Goal: Task Accomplishment & Management: Use online tool/utility

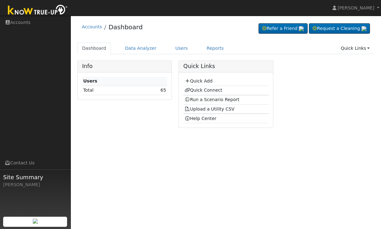
click at [203, 46] on link "Reports" at bounding box center [215, 48] width 26 height 12
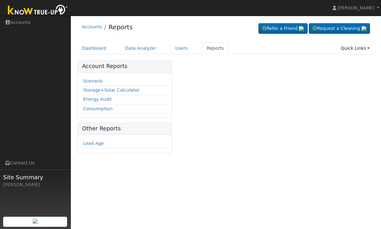
click at [93, 80] on link "Scenario" at bounding box center [92, 80] width 19 height 5
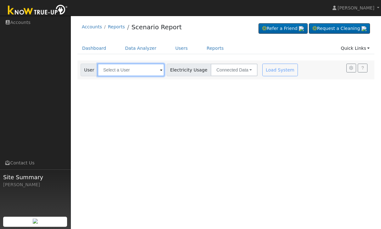
click at [137, 67] on input "text" at bounding box center [131, 70] width 67 height 13
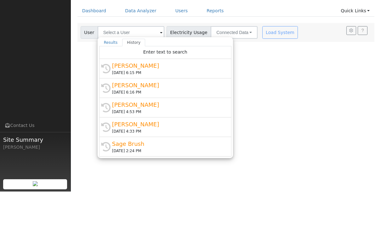
click at [146, 107] on div "[DATE] 6:15 PM" at bounding box center [168, 110] width 112 height 6
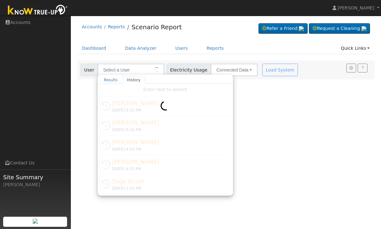
type input "[PERSON_NAME]"
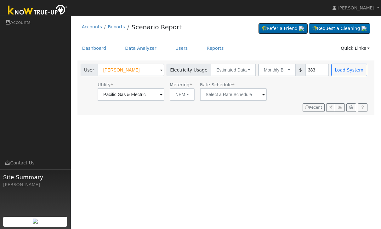
click at [258, 67] on button "Monthly Bill" at bounding box center [277, 70] width 38 height 13
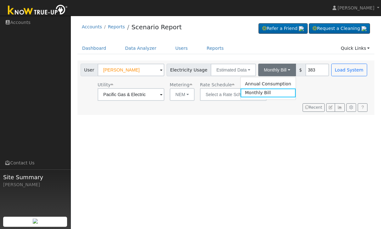
click at [262, 83] on link "Annual Consumption" at bounding box center [267, 83] width 55 height 9
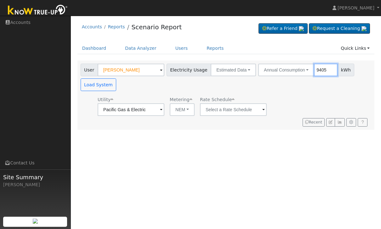
type input "9405"
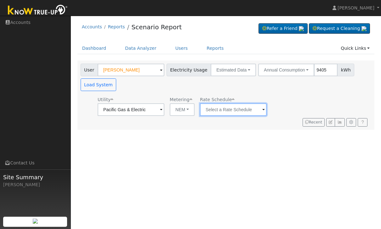
click at [212, 112] on input "text" at bounding box center [233, 109] width 67 height 13
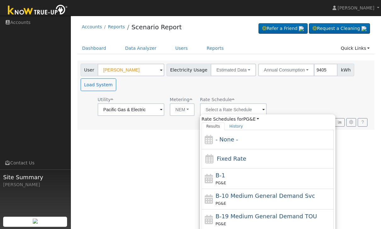
click at [256, 165] on div "Fixed Rate" at bounding box center [267, 158] width 132 height 19
type input "Fixed Rate"
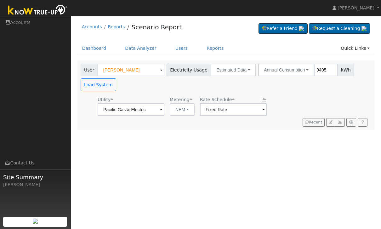
click at [91, 84] on button "Load System" at bounding box center [99, 84] width 36 height 13
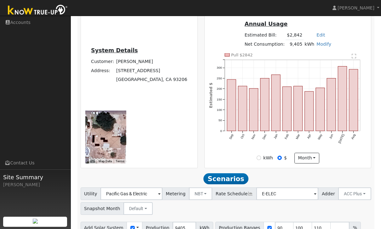
scroll to position [182, 0]
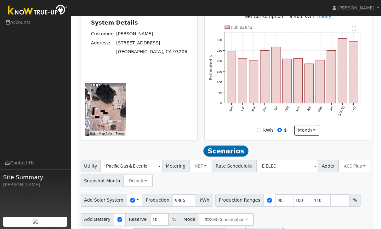
click at [338, 172] on button "ACC Plus" at bounding box center [354, 166] width 33 height 13
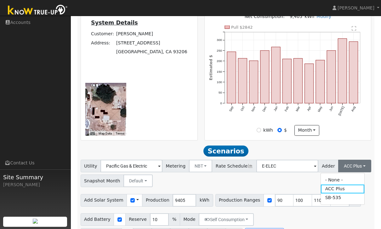
click at [336, 202] on link "SB-535" at bounding box center [343, 197] width 44 height 9
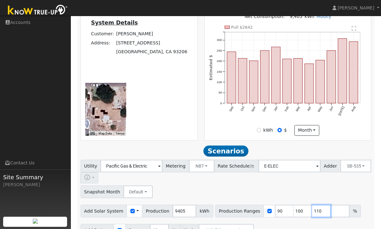
click at [320, 205] on input "110" at bounding box center [321, 211] width 19 height 13
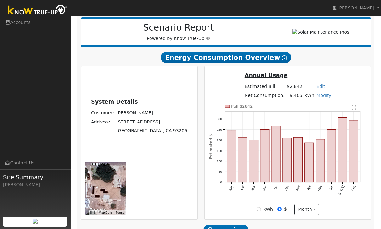
scroll to position [202, 0]
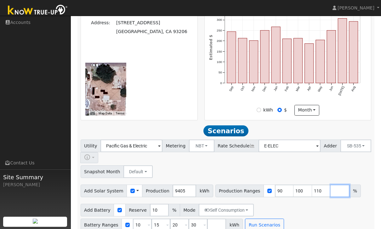
click at [330, 184] on input "number" at bounding box center [339, 190] width 19 height 13
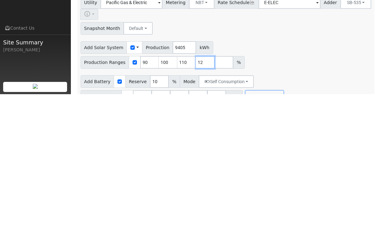
scroll to position [217, 0]
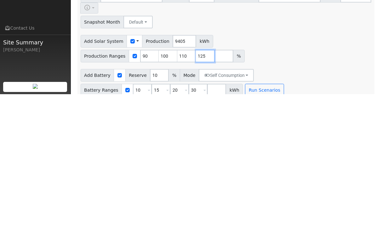
type input "125"
click at [170, 184] on input "100" at bounding box center [168, 190] width 19 height 13
type input "110"
type input "125"
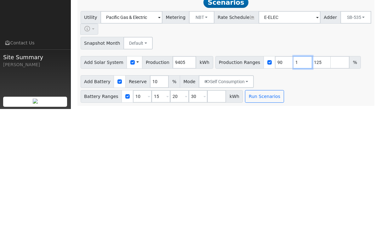
type input "125"
type input "1"
click at [275, 176] on input "90" at bounding box center [284, 182] width 19 height 13
click at [281, 176] on input "90" at bounding box center [284, 182] width 19 height 13
type input "9"
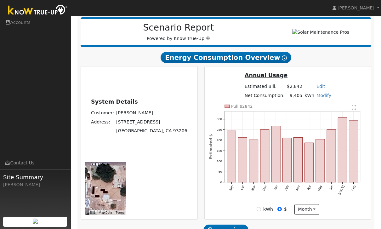
scroll to position [202, 0]
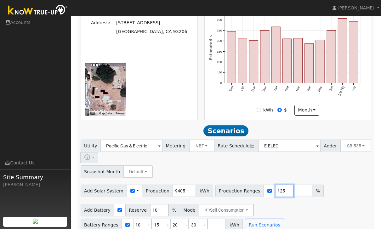
type input "125"
click at [293, 184] on input "number" at bounding box center [302, 190] width 19 height 13
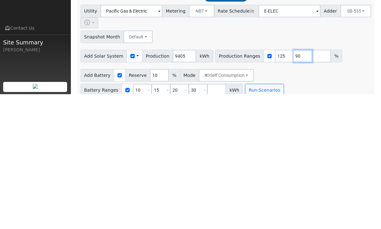
type input "9"
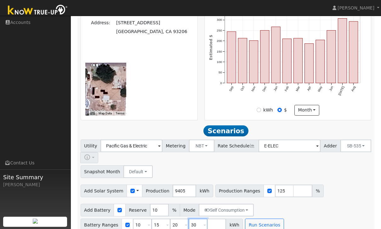
click at [195, 219] on input "30" at bounding box center [197, 224] width 19 height 13
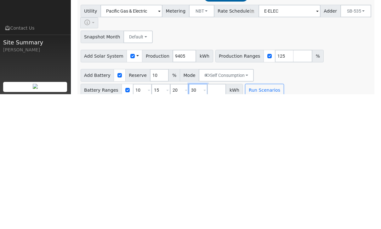
type input "3"
click at [178, 218] on input "20" at bounding box center [179, 224] width 19 height 13
type input "2"
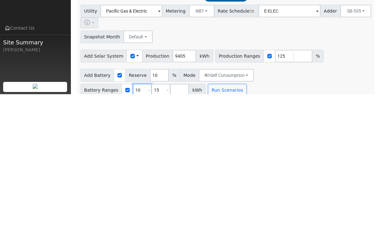
click at [142, 218] on input "10" at bounding box center [142, 224] width 19 height 13
type input "15"
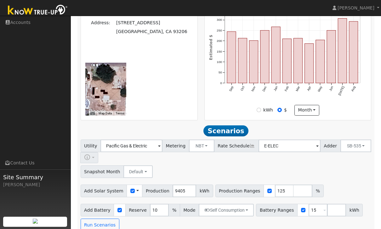
click at [94, 218] on button "Run Scenarios" at bounding box center [100, 224] width 39 height 13
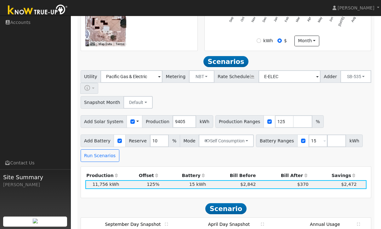
scroll to position [310, 0]
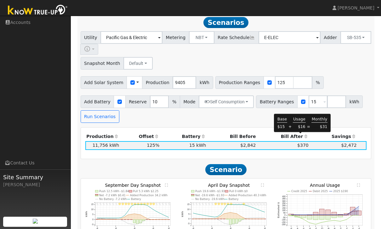
click at [300, 143] on span "$370" at bounding box center [302, 145] width 11 height 5
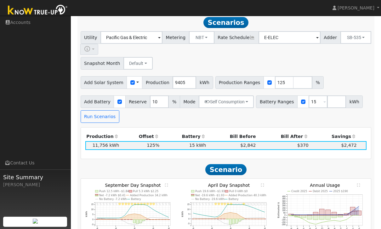
click at [368, 111] on div "Add Battery Reserve 10 % Mode Self Consumption Self Consumption Peak Savings AC…" at bounding box center [225, 108] width 293 height 30
click at [329, 96] on input "number" at bounding box center [336, 101] width 19 height 13
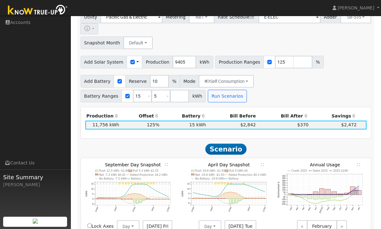
scroll to position [327, 0]
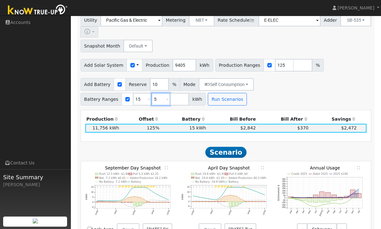
type input "5"
click at [294, 59] on input "number" at bounding box center [302, 65] width 19 height 13
type input "5"
type input "15"
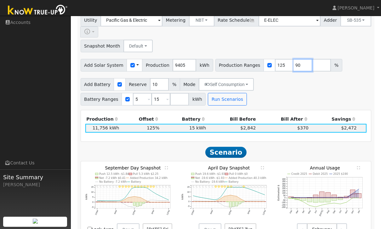
type input "90"
click at [224, 93] on button "Run Scenarios" at bounding box center [227, 99] width 39 height 13
type input "90"
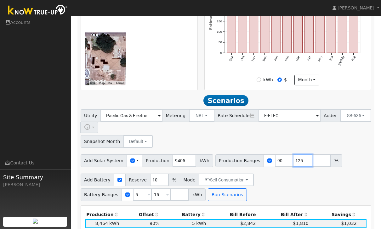
click at [297, 154] on input "125" at bounding box center [302, 160] width 19 height 13
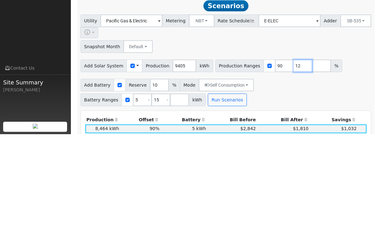
type input "1"
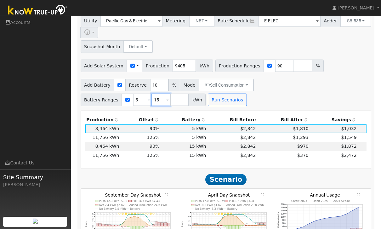
click at [157, 93] on input "15" at bounding box center [160, 99] width 19 height 13
type input "1"
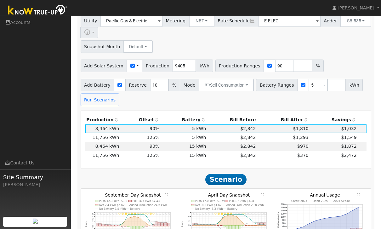
click at [97, 93] on button "Run Scenarios" at bounding box center [100, 99] width 39 height 13
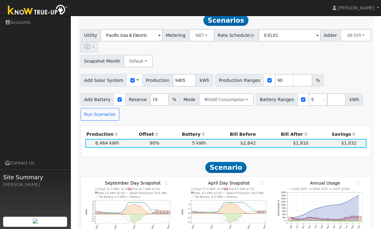
scroll to position [310, 0]
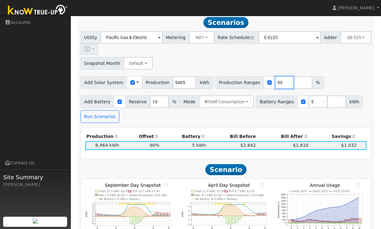
click at [275, 76] on input "90" at bounding box center [284, 82] width 19 height 13
type input "9"
type input "125"
click at [309, 95] on input "5" at bounding box center [317, 101] width 19 height 13
type input "15"
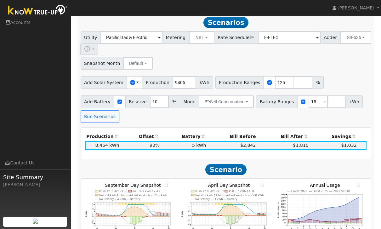
click at [98, 110] on button "Run Scenarios" at bounding box center [100, 116] width 39 height 13
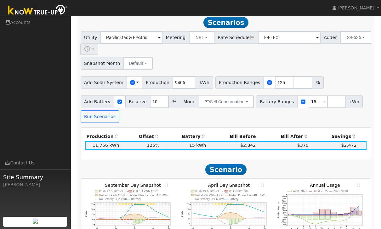
click at [301, 143] on span "$370" at bounding box center [302, 145] width 11 height 5
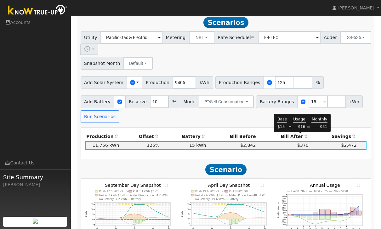
scroll to position [322, 0]
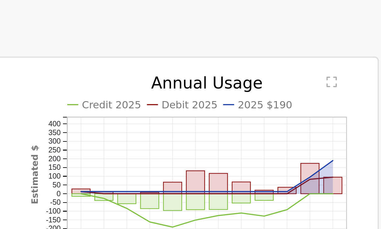
click at [102, 166] on div "11PM - Clear 10PM - Clear 9PM - Clear 8PM - Clear 7PM - Clear 6PM - Clear 5PM -…" at bounding box center [225, 205] width 297 height 79
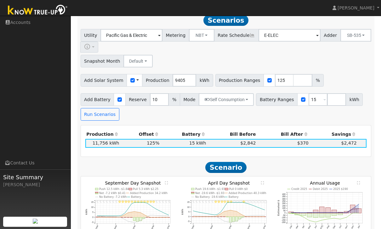
scroll to position [316, 0]
